Goal: Transaction & Acquisition: Purchase product/service

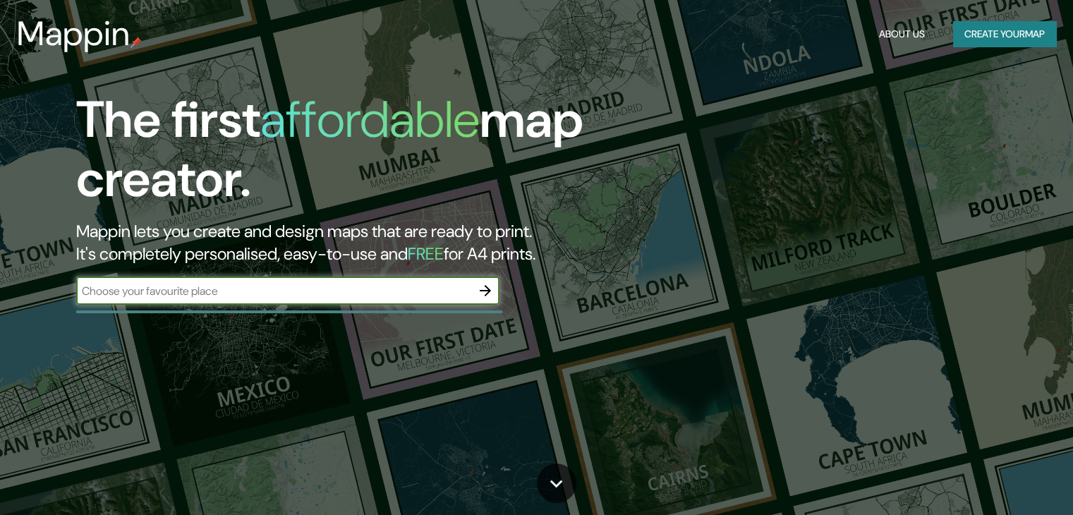
click at [998, 32] on button "Create your map" at bounding box center [1004, 34] width 103 height 26
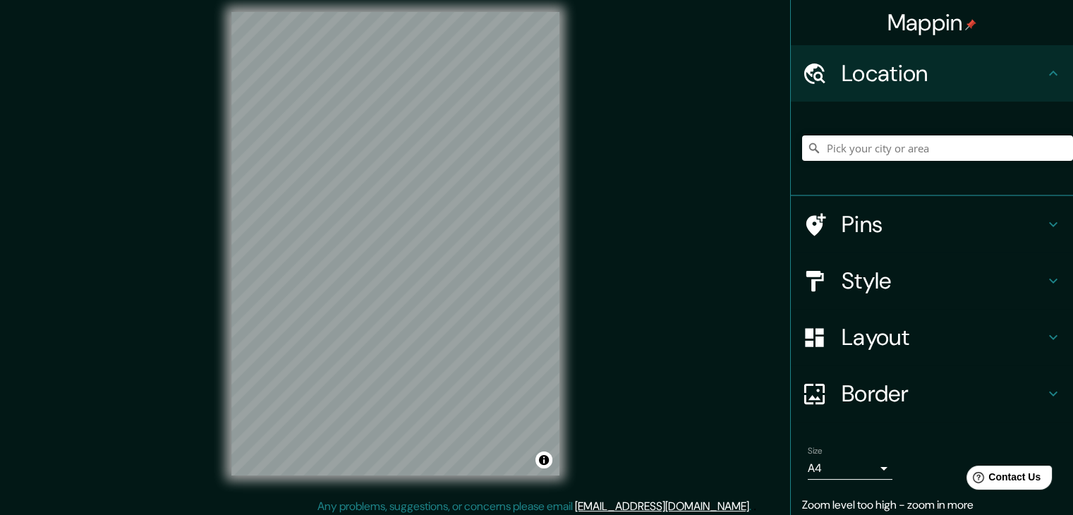
scroll to position [16, 0]
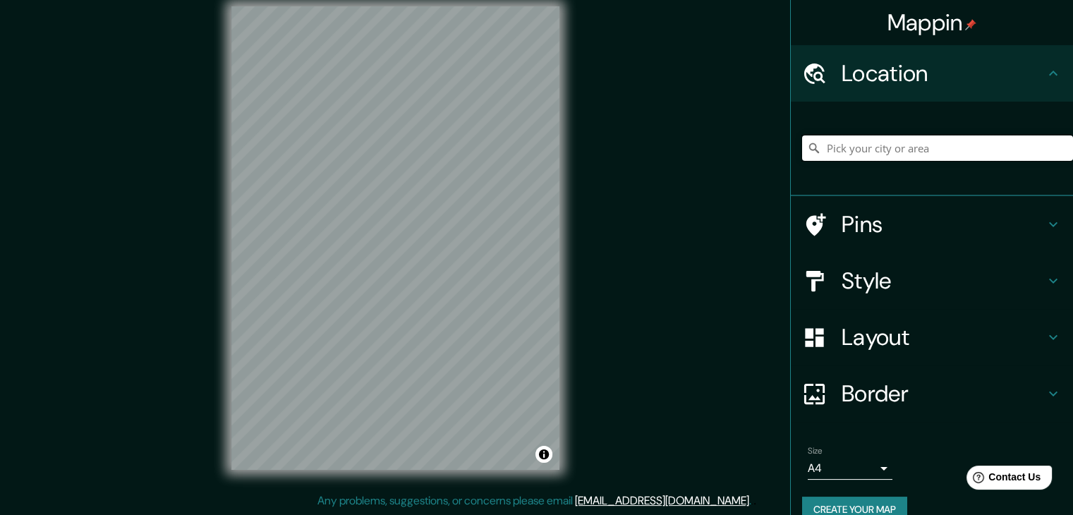
click at [892, 155] on input "Pick your city or area" at bounding box center [937, 147] width 271 height 25
click at [869, 280] on h4 "Style" at bounding box center [943, 281] width 203 height 28
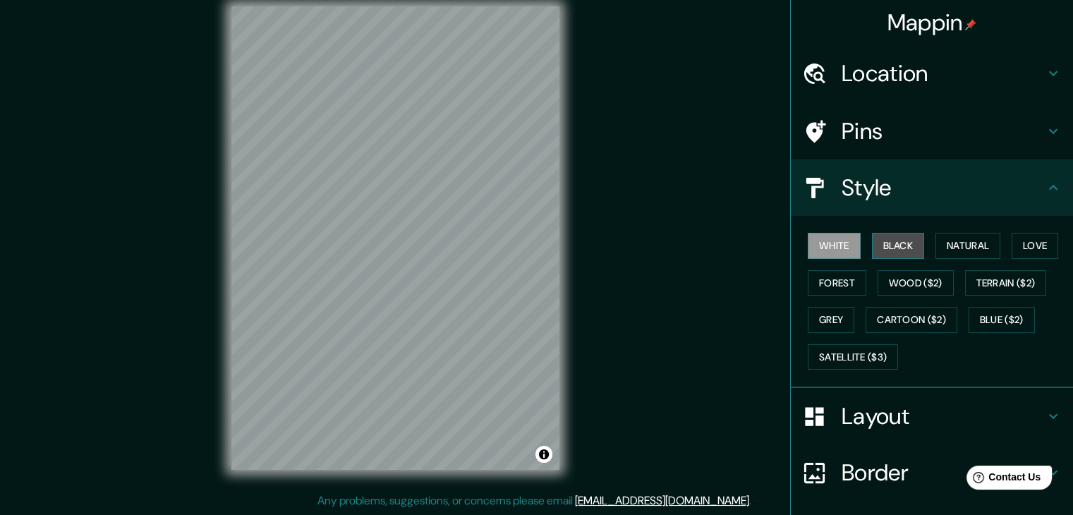
click at [876, 246] on button "Black" at bounding box center [898, 246] width 53 height 26
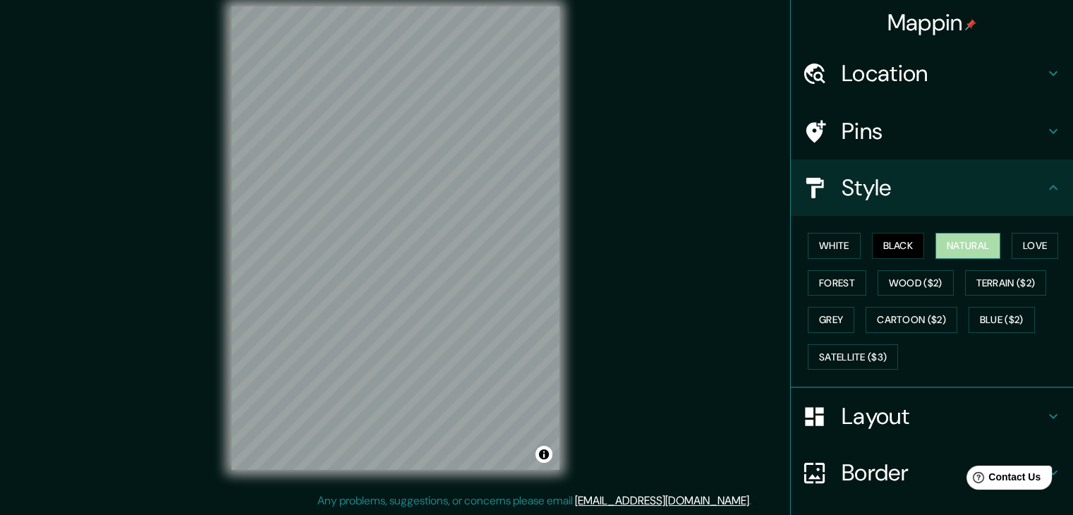
click at [954, 236] on button "Natural" at bounding box center [968, 246] width 65 height 26
click at [1012, 243] on button "Love" at bounding box center [1035, 246] width 47 height 26
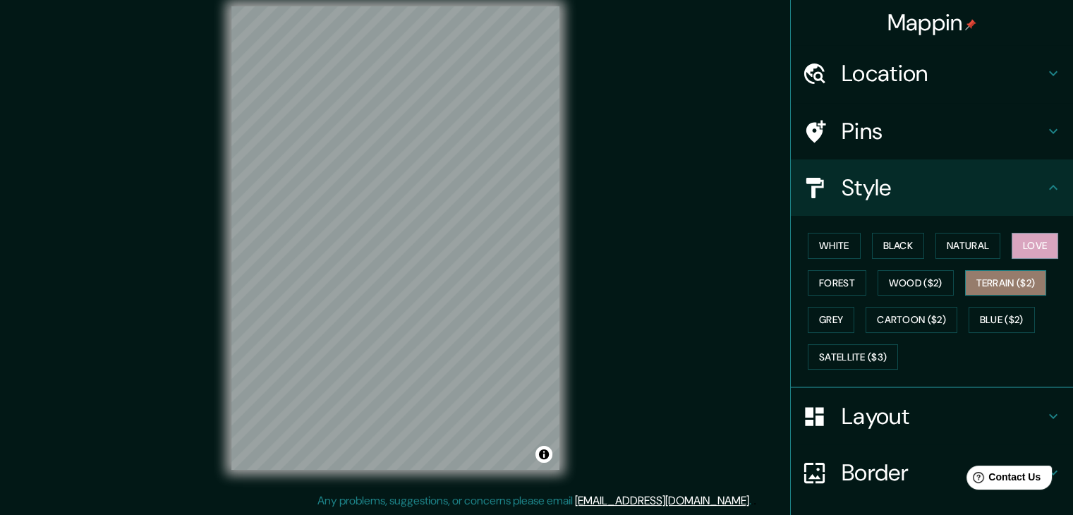
click at [985, 282] on button "Terrain ($2)" at bounding box center [1006, 283] width 82 height 26
click at [842, 276] on button "Forest" at bounding box center [837, 283] width 59 height 26
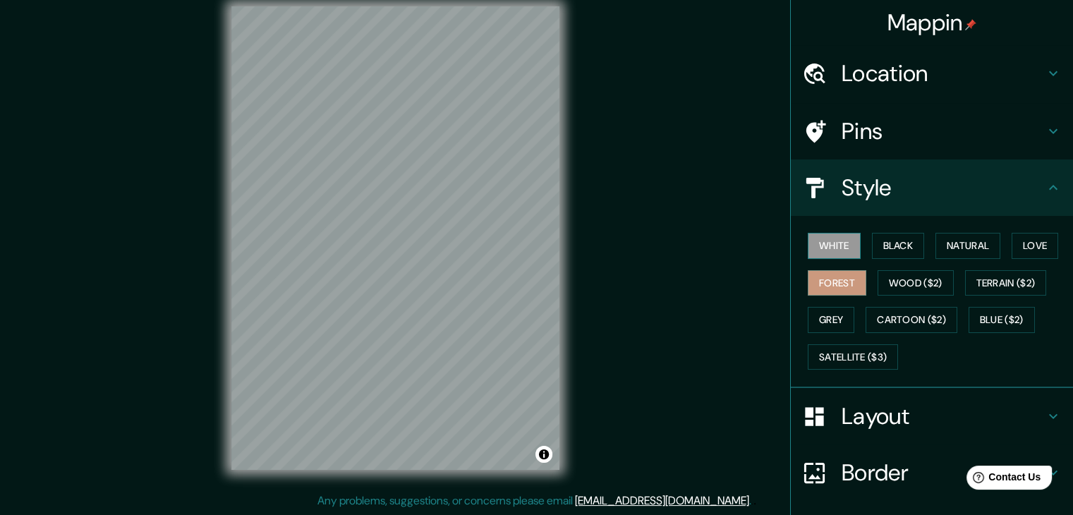
click at [825, 234] on button "White" at bounding box center [834, 246] width 53 height 26
click at [876, 246] on button "Black" at bounding box center [898, 246] width 53 height 26
click at [809, 239] on button "White" at bounding box center [834, 246] width 53 height 26
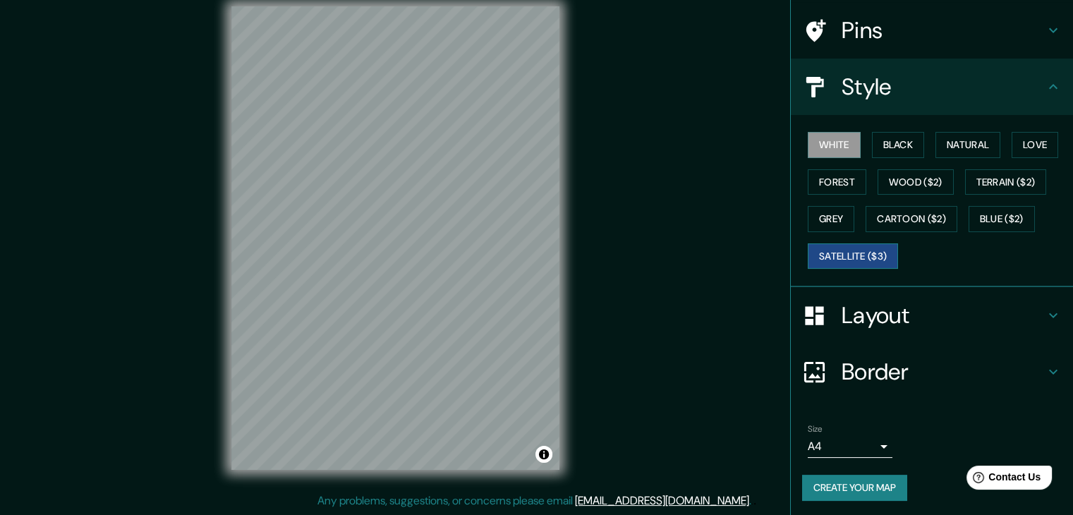
scroll to position [102, 0]
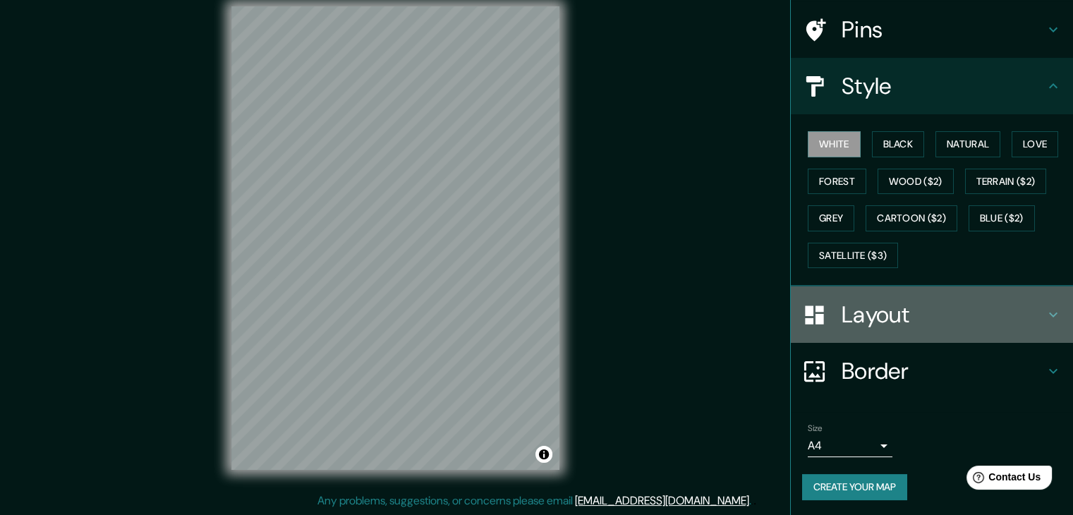
click at [849, 313] on h4 "Layout" at bounding box center [943, 315] width 203 height 28
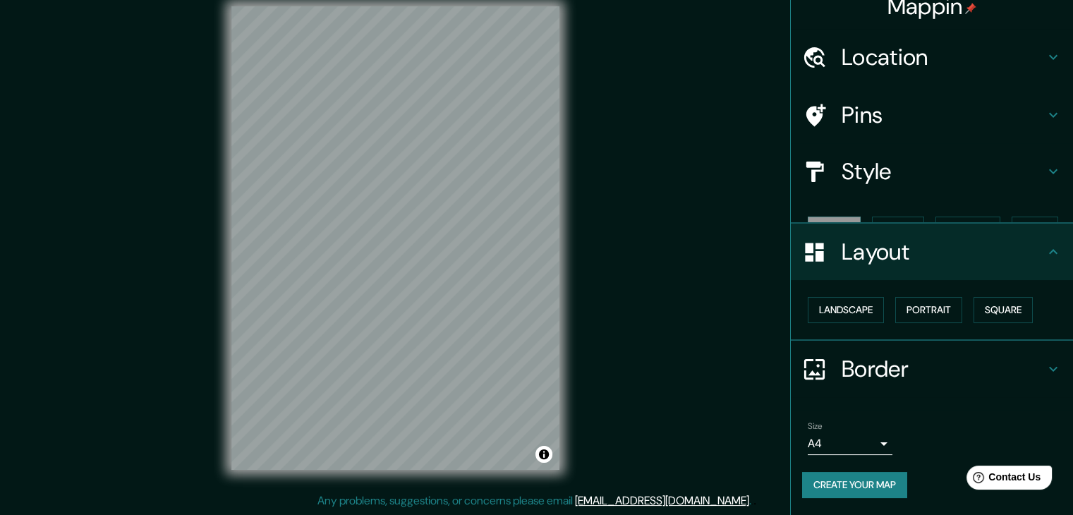
scroll to position [0, 0]
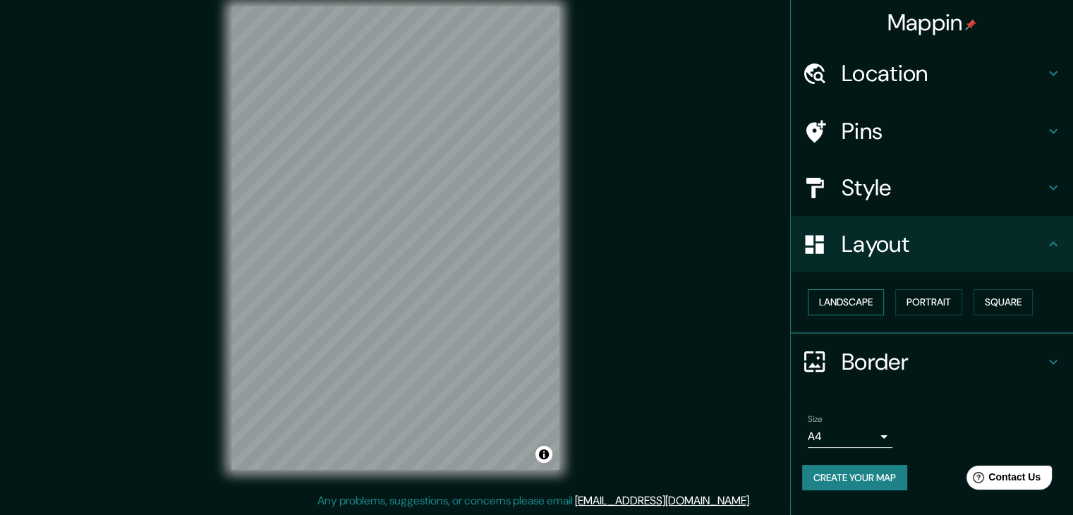
click at [850, 303] on button "Landscape" at bounding box center [846, 302] width 76 height 26
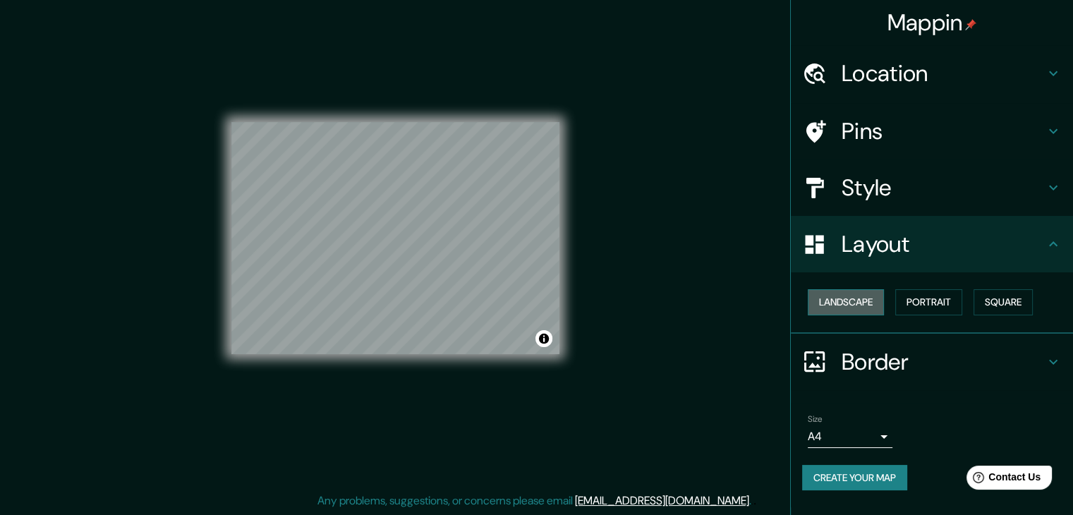
click at [850, 303] on button "Landscape" at bounding box center [846, 302] width 76 height 26
click at [923, 301] on button "Portrait" at bounding box center [928, 302] width 67 height 26
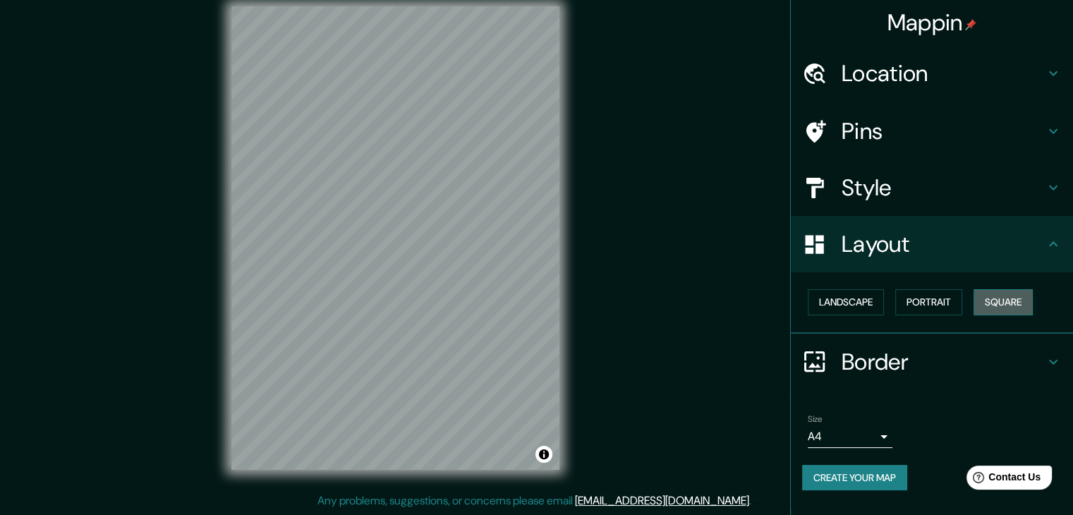
click at [990, 297] on button "Square" at bounding box center [1003, 302] width 59 height 26
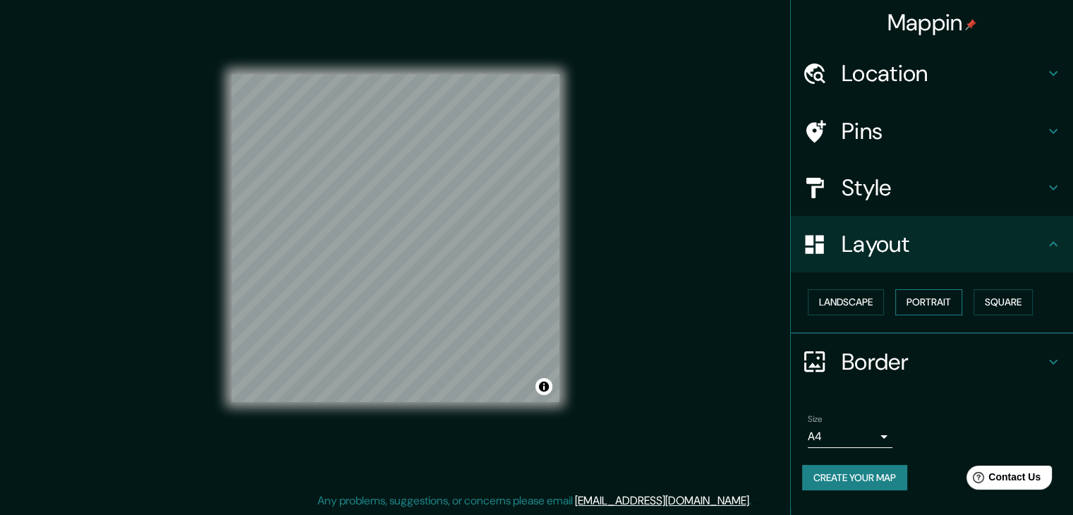
click at [956, 302] on button "Portrait" at bounding box center [928, 302] width 67 height 26
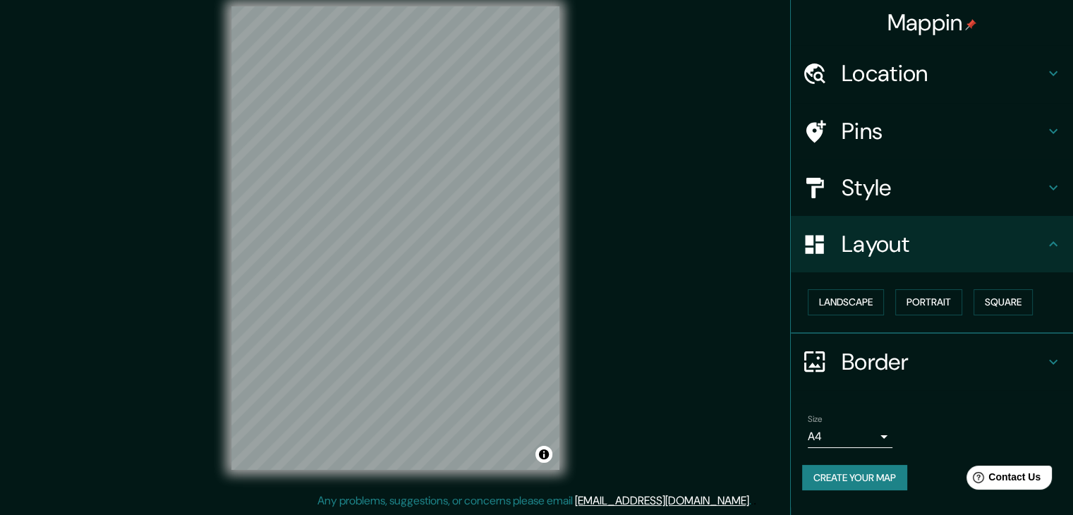
click at [1051, 354] on icon at bounding box center [1053, 362] width 17 height 17
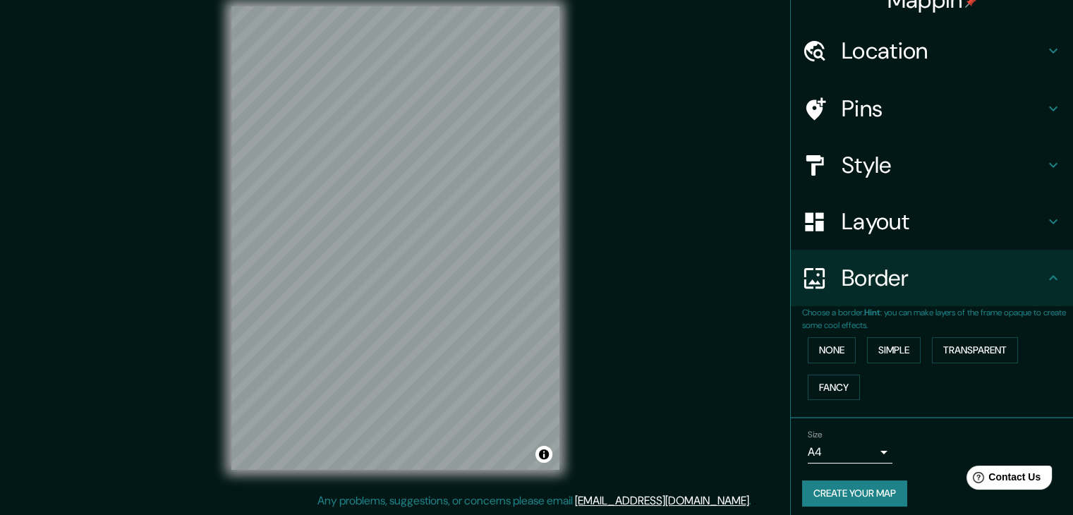
scroll to position [30, 0]
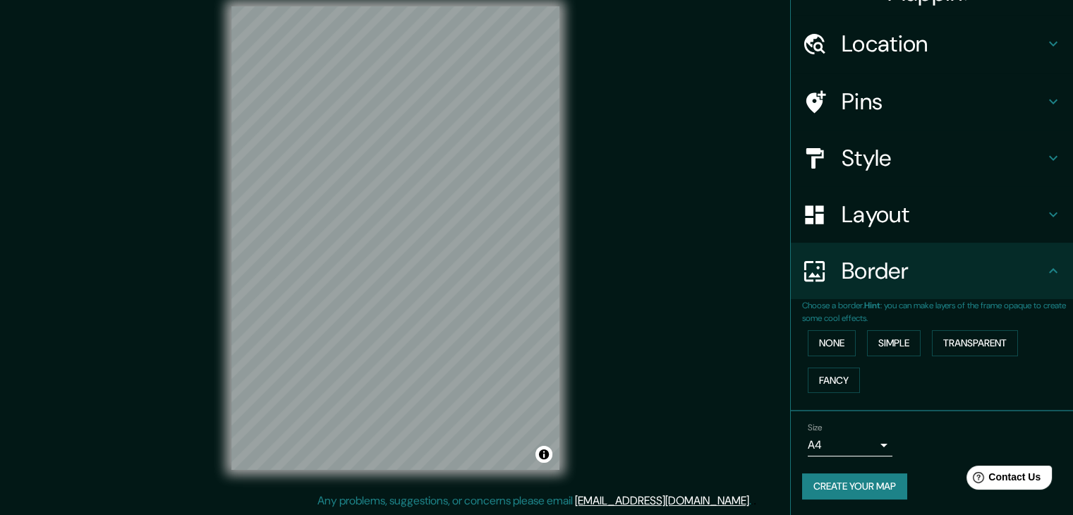
click at [883, 478] on button "Create your map" at bounding box center [854, 486] width 105 height 26
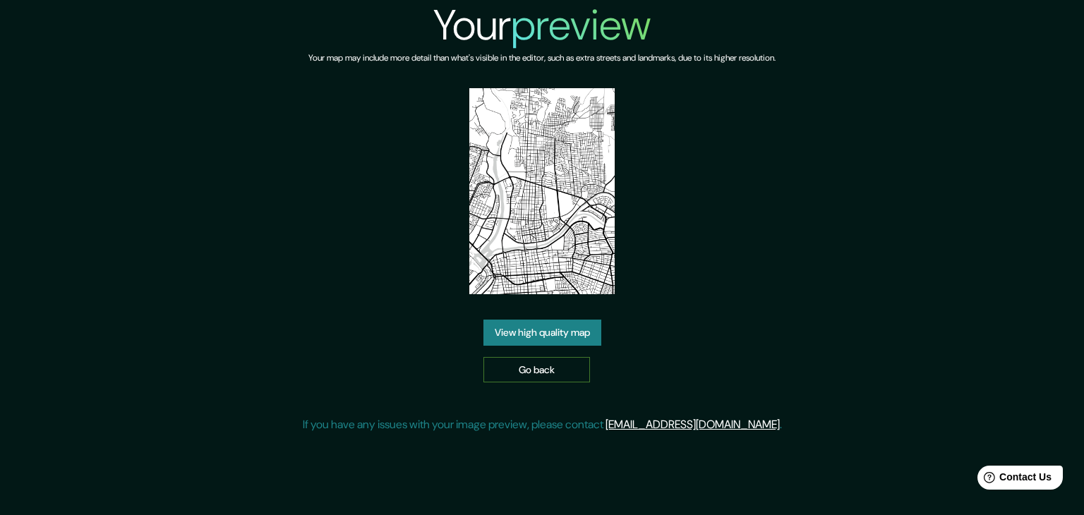
click at [526, 369] on link "Go back" at bounding box center [536, 370] width 107 height 26
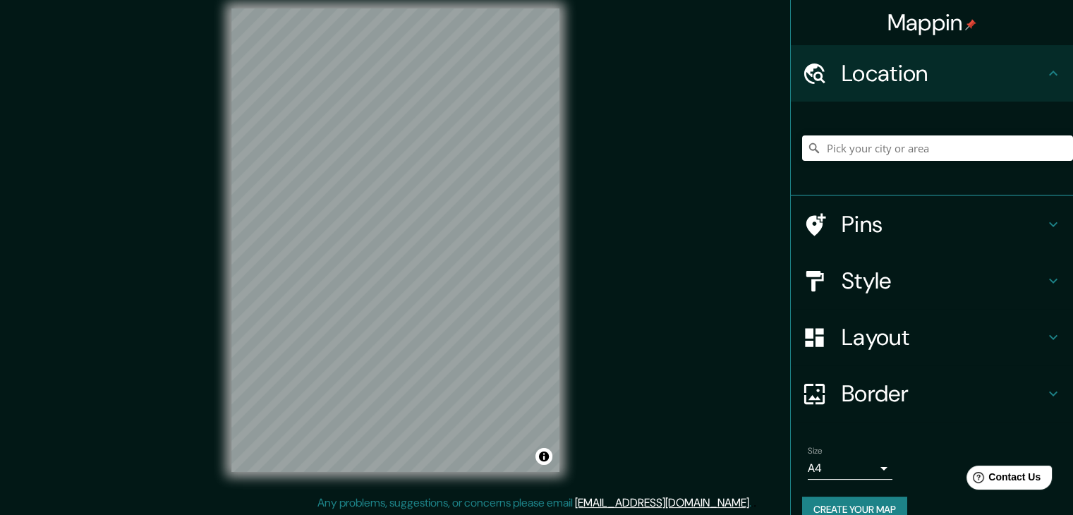
scroll to position [16, 0]
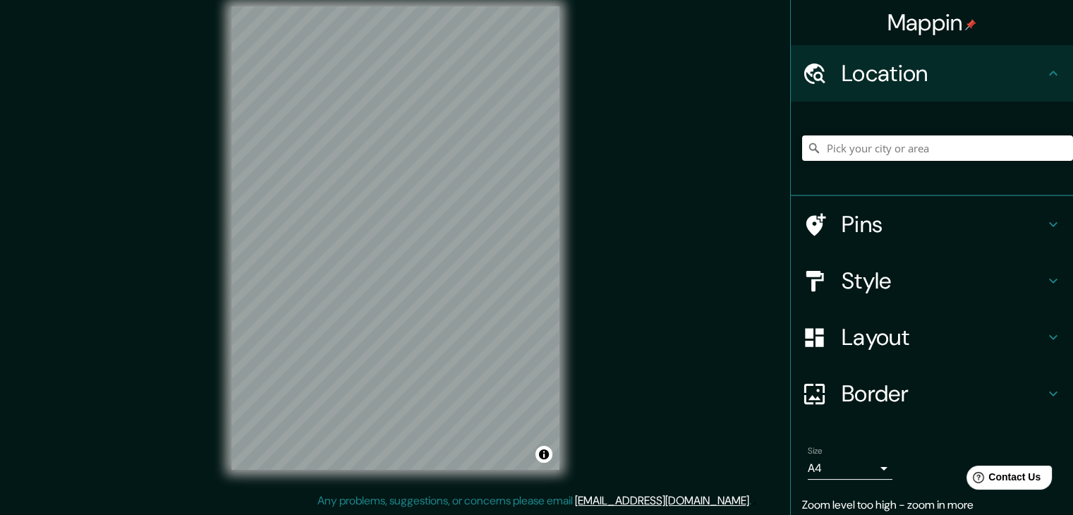
click at [878, 403] on div "Mappin Location Pins Style Layout Border Choose a border. Hint : you can make l…" at bounding box center [536, 249] width 1073 height 531
click at [629, 366] on div "Mappin Location Pins Style Layout Border Choose a border. Hint : you can make l…" at bounding box center [536, 249] width 1073 height 531
click at [575, 245] on div "© Mapbox © OpenStreetMap Improve this map" at bounding box center [395, 238] width 373 height 509
click at [857, 502] on button "Create your map" at bounding box center [854, 510] width 105 height 26
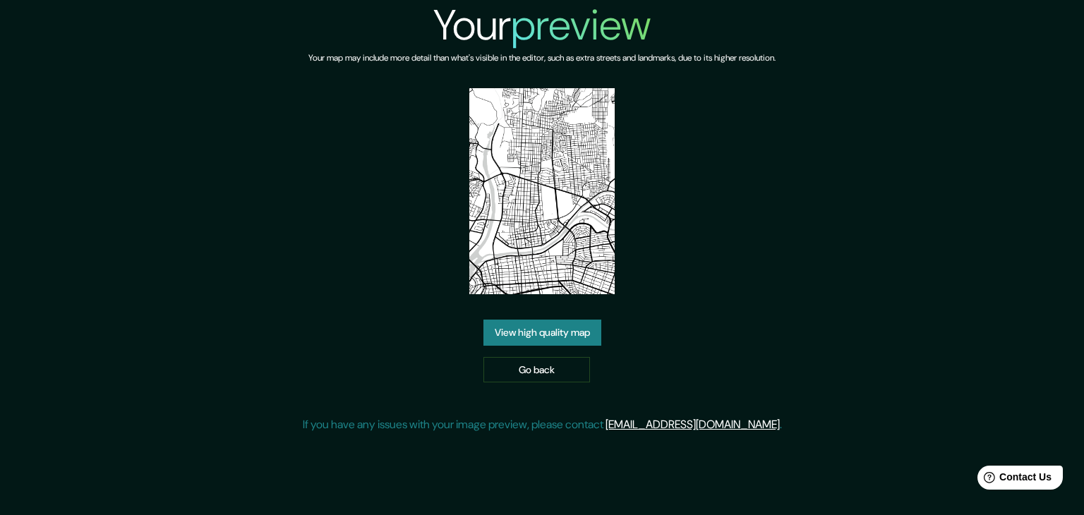
click at [518, 337] on link "View high quality map" at bounding box center [542, 333] width 118 height 26
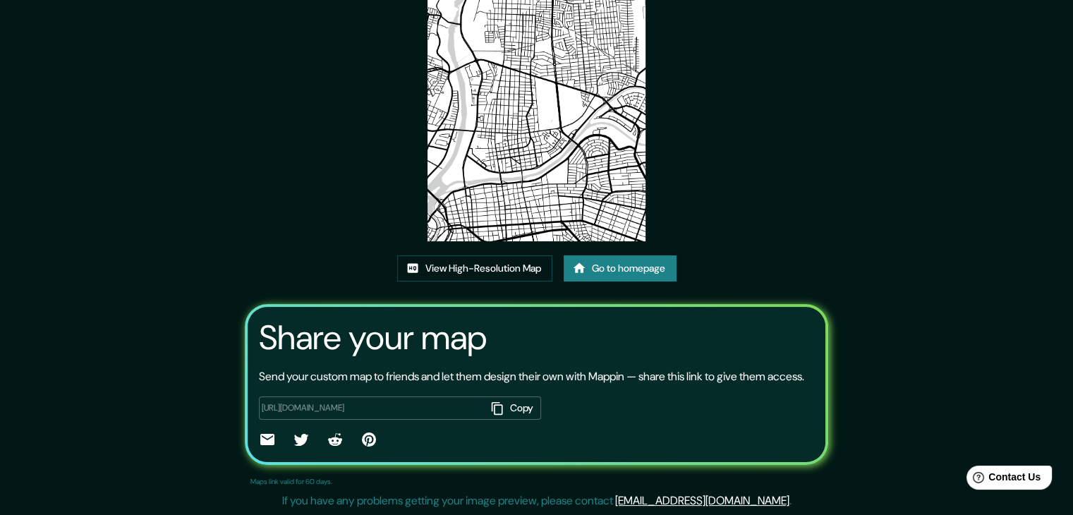
scroll to position [147, 0]
click at [502, 255] on link "View High-Resolution Map" at bounding box center [474, 268] width 155 height 26
